Goal: Task Accomplishment & Management: Manage account settings

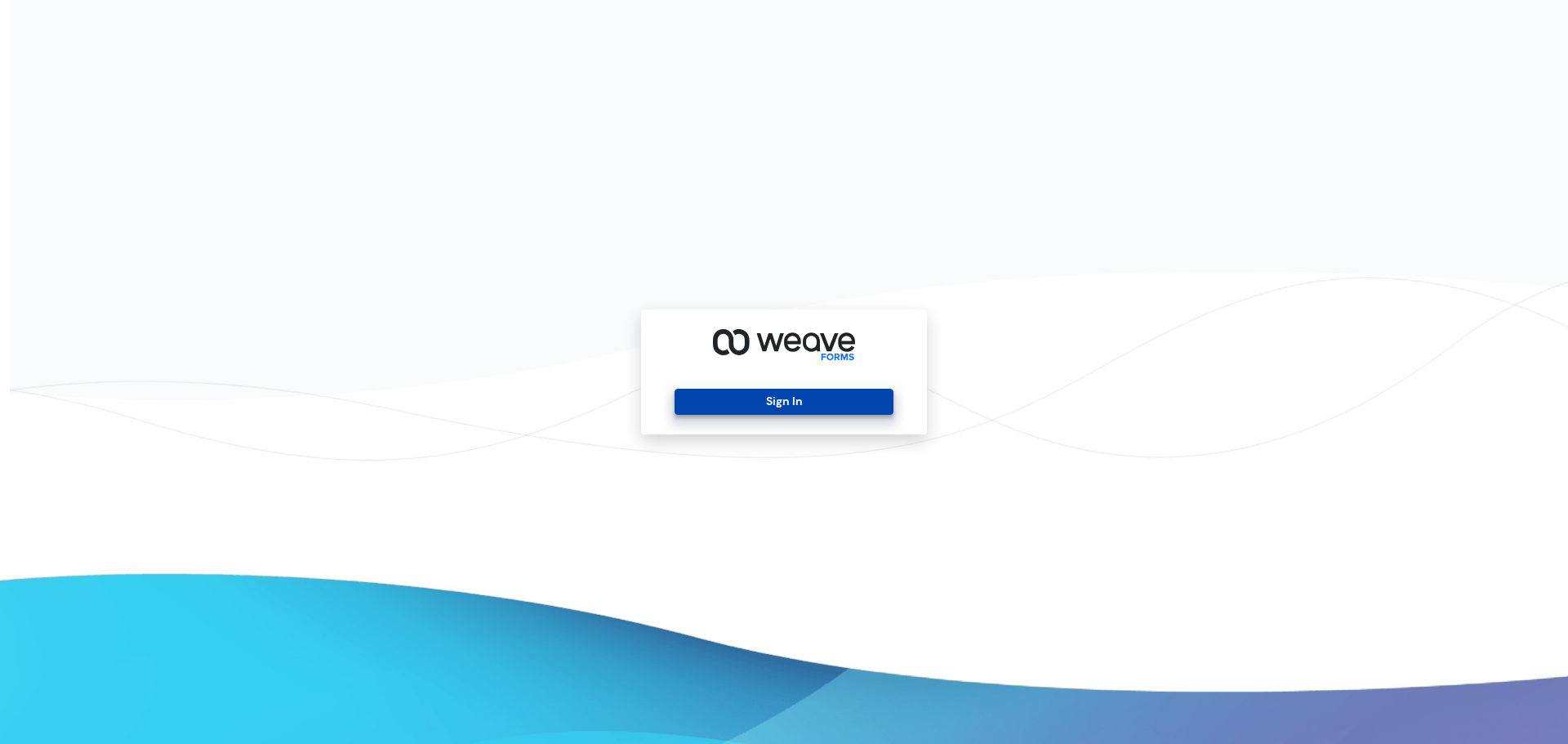
click at [779, 401] on button "Sign In" at bounding box center [784, 401] width 218 height 26
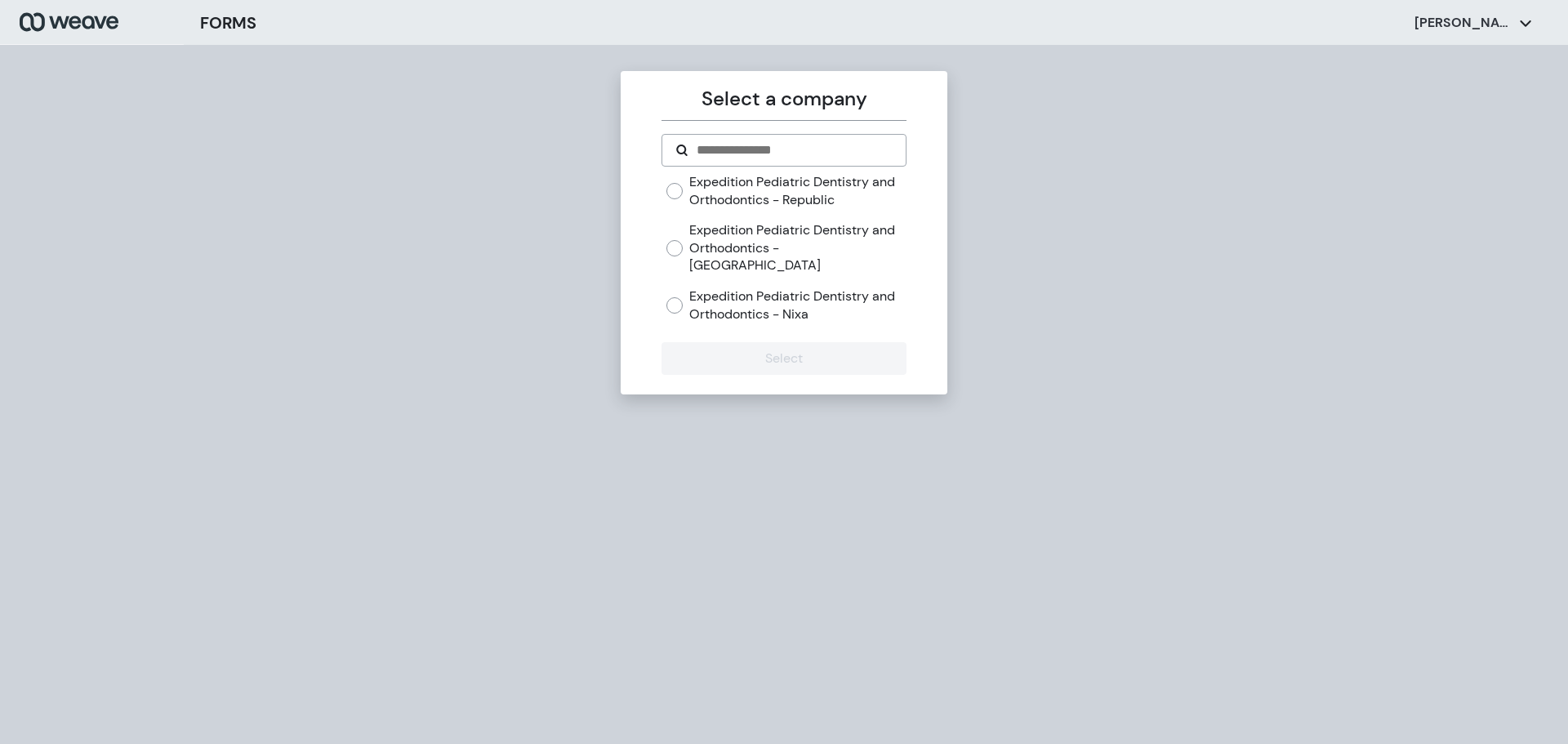
drag, startPoint x: 821, startPoint y: 226, endPoint x: 836, endPoint y: 316, distance: 91.2
click at [821, 226] on label "Expedition Pediatric Dentistry and Orthodontics - [GEOGRAPHIC_DATA]" at bounding box center [797, 248] width 217 height 53
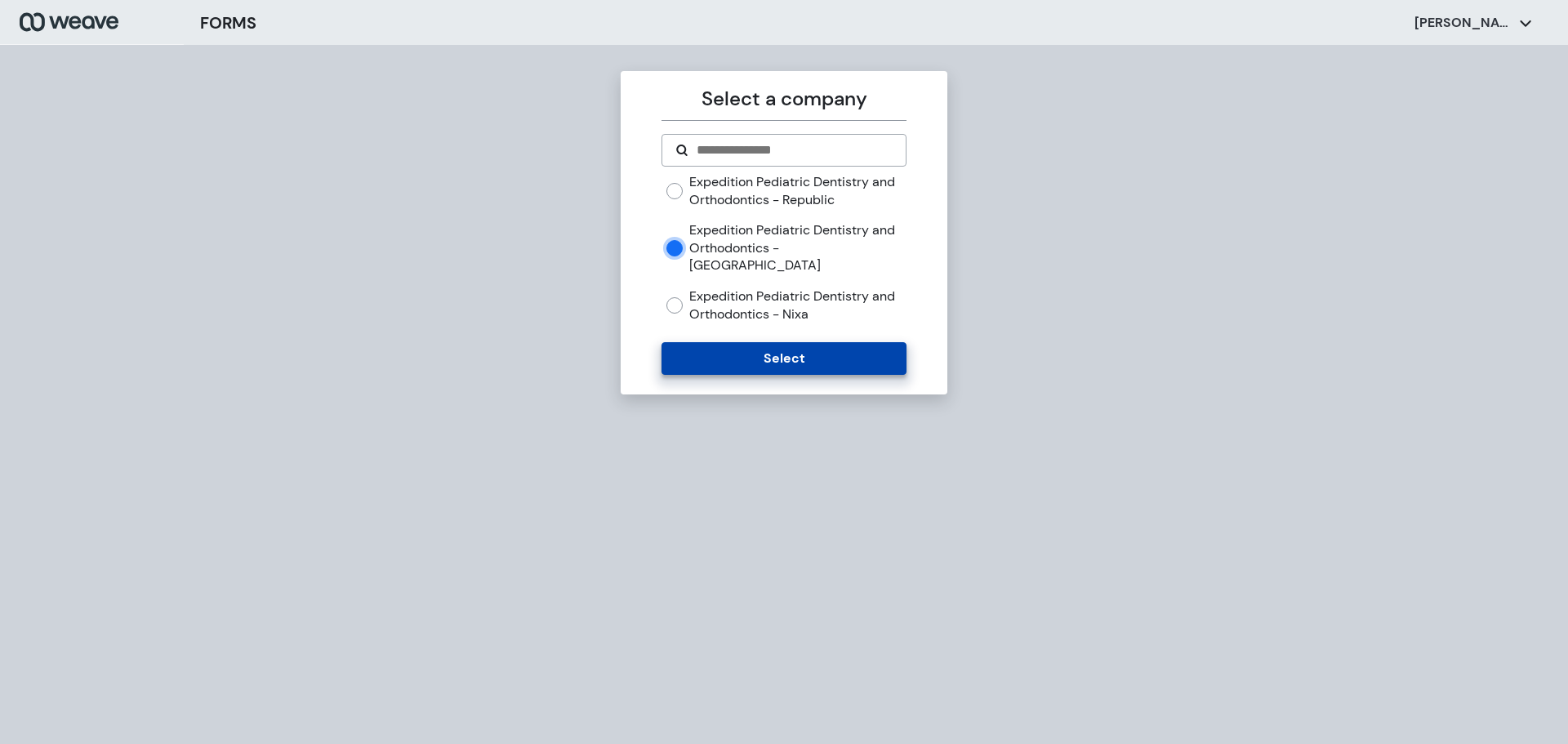
click at [811, 344] on button "Select" at bounding box center [784, 358] width 244 height 32
